Goal: Transaction & Acquisition: Book appointment/travel/reservation

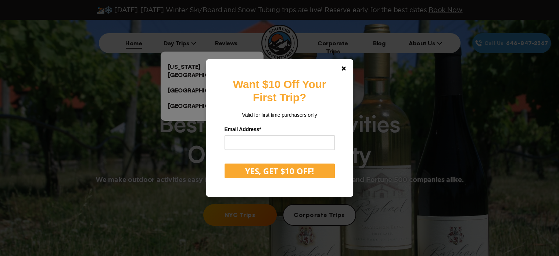
click at [184, 67] on div "Want $10 Off Your First Trip? Valid for first time purchasers only Email Addres…" at bounding box center [279, 128] width 559 height 256
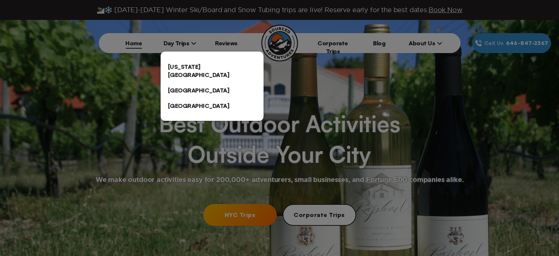
click at [184, 67] on link "[US_STATE][GEOGRAPHIC_DATA]" at bounding box center [212, 71] width 103 height 24
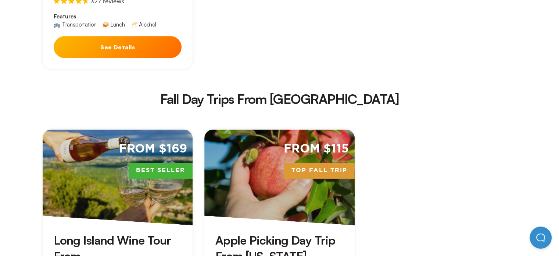
scroll to position [1002, 0]
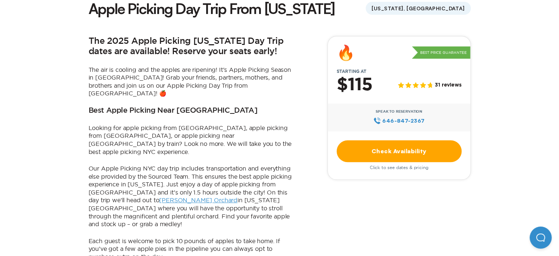
scroll to position [209, 0]
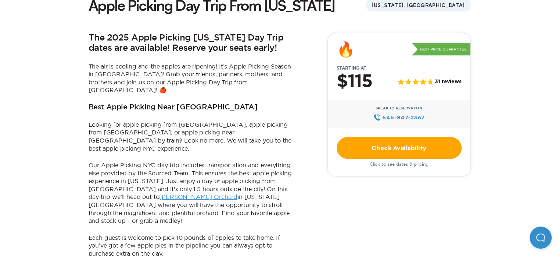
click at [404, 144] on link "Check Availability" at bounding box center [399, 148] width 125 height 22
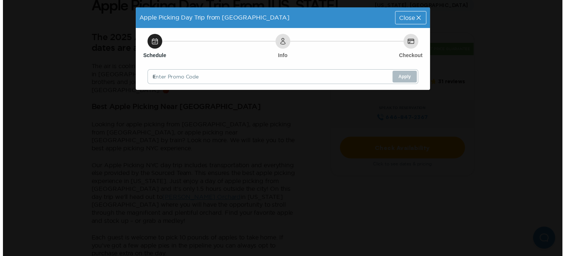
scroll to position [0, 0]
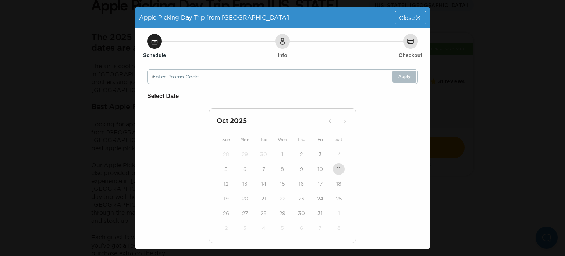
click at [418, 16] on div "Close" at bounding box center [410, 17] width 30 height 13
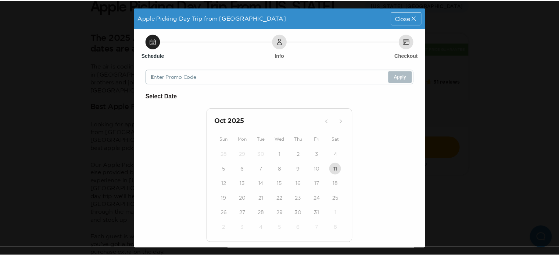
scroll to position [209, 0]
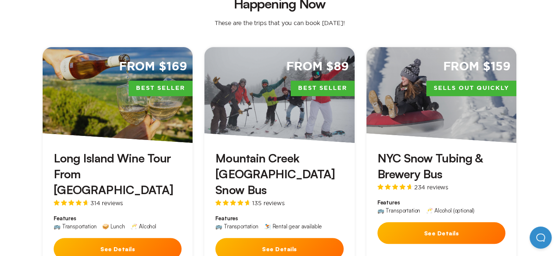
scroll to position [238, 0]
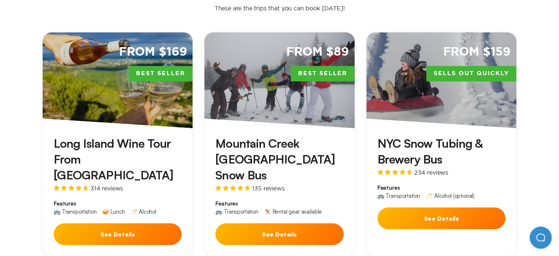
click at [276, 223] on button "See Details" at bounding box center [279, 234] width 128 height 22
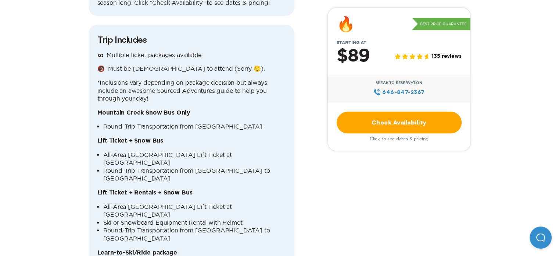
scroll to position [879, 0]
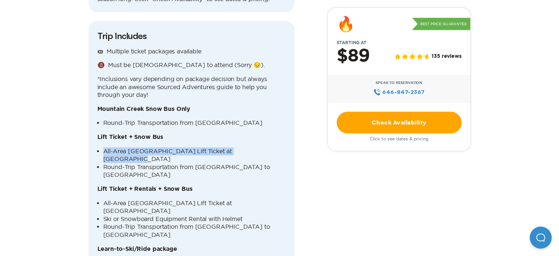
drag, startPoint x: 558, startPoint y: 89, endPoint x: 552, endPoint y: 96, distance: 8.9
click at [408, 129] on link "Check Availability" at bounding box center [399, 122] width 125 height 22
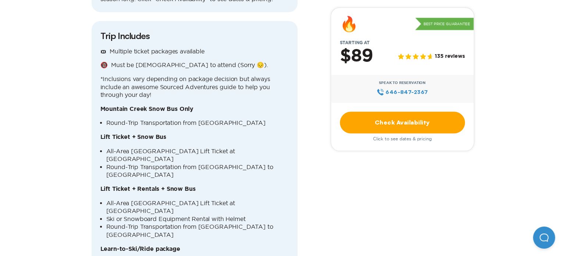
scroll to position [0, 0]
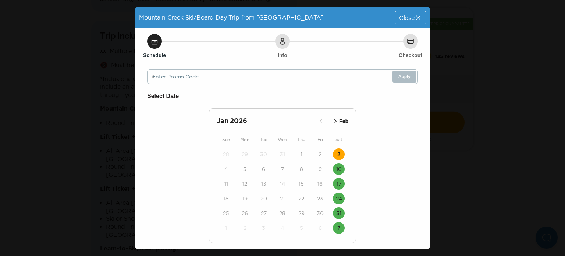
click at [334, 154] on button "3" at bounding box center [339, 154] width 12 height 12
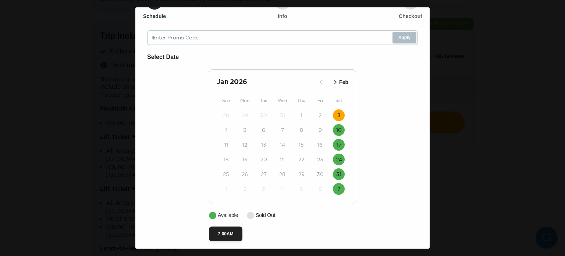
scroll to position [44, 0]
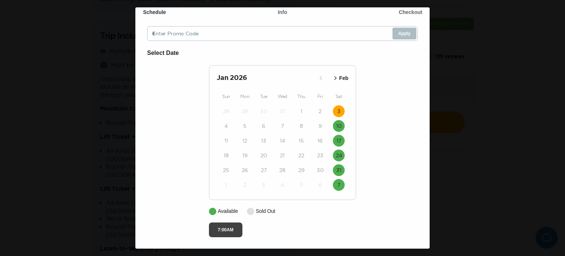
click at [223, 226] on button "7:00AM" at bounding box center [225, 229] width 33 height 15
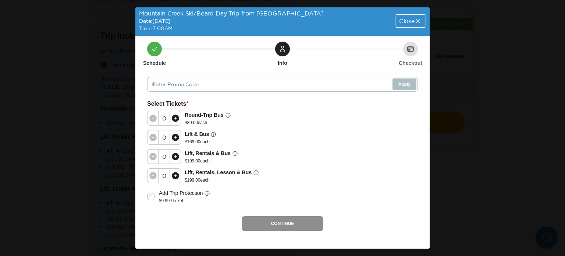
scroll to position [1, 0]
click at [176, 176] on icon at bounding box center [175, 175] width 7 height 7
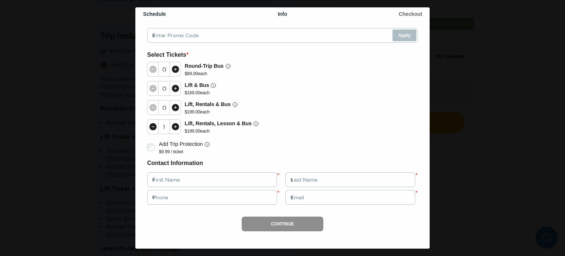
click at [175, 123] on icon at bounding box center [175, 126] width 7 height 7
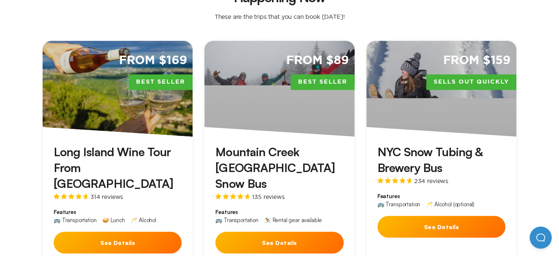
scroll to position [235, 0]
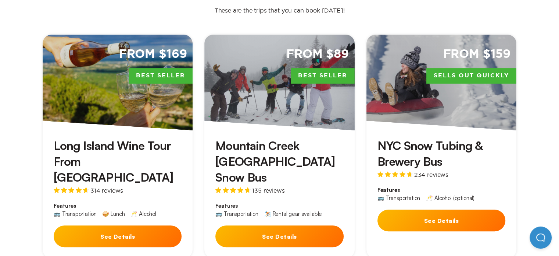
click at [299, 82] on div "From $89 Best Seller" at bounding box center [279, 83] width 150 height 96
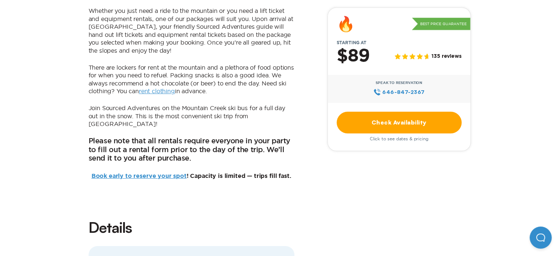
scroll to position [603, 0]
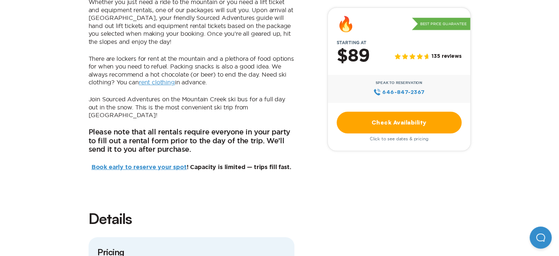
scroll to position [235, 0]
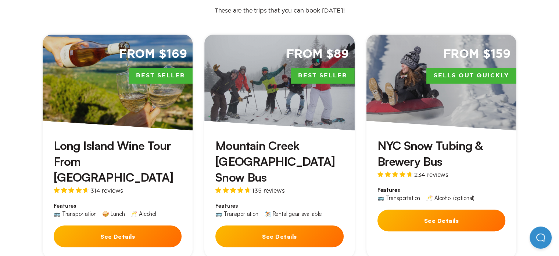
click at [432, 209] on button "See Details" at bounding box center [442, 220] width 128 height 22
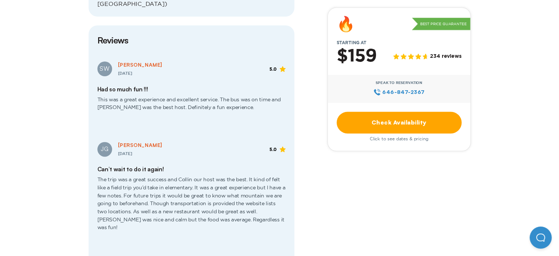
scroll to position [985, 0]
click at [400, 119] on link "Check Availability" at bounding box center [399, 122] width 125 height 22
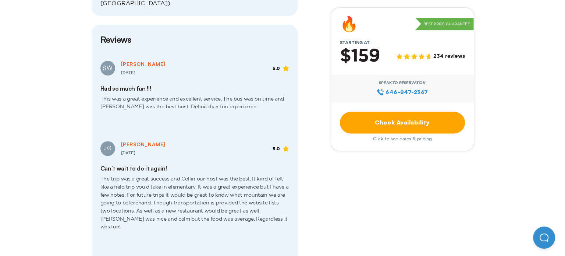
scroll to position [0, 0]
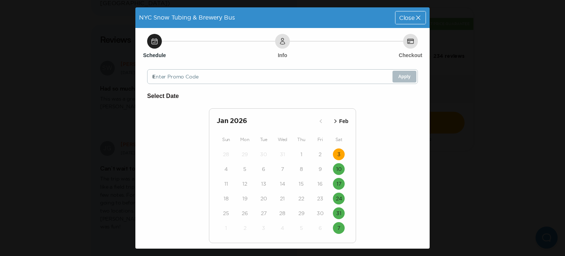
click at [334, 156] on button "3" at bounding box center [339, 154] width 12 height 12
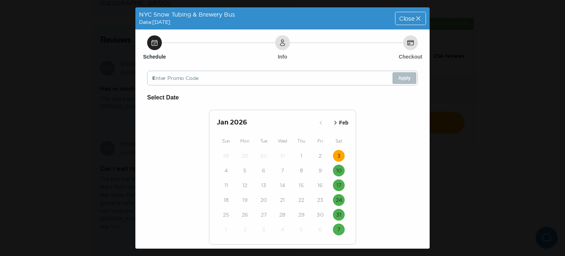
scroll to position [44, 0]
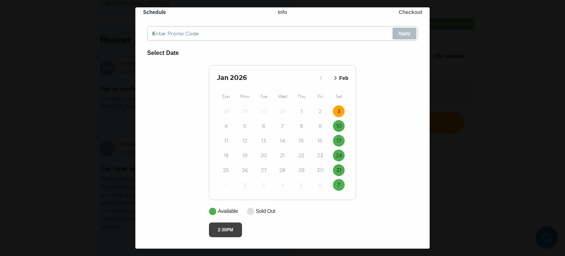
click at [219, 232] on button "2:30PM" at bounding box center [225, 229] width 33 height 15
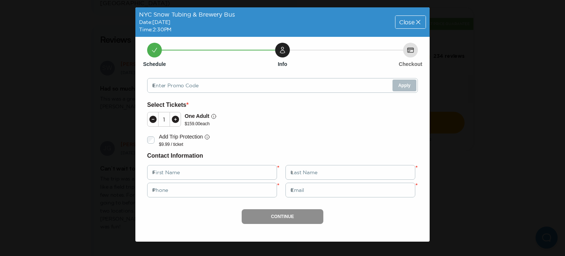
scroll to position [0, 0]
click at [417, 23] on icon at bounding box center [418, 22] width 4 height 4
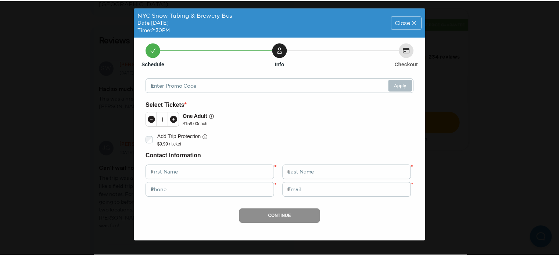
scroll to position [985, 0]
